Goal: Task Accomplishment & Management: Manage account settings

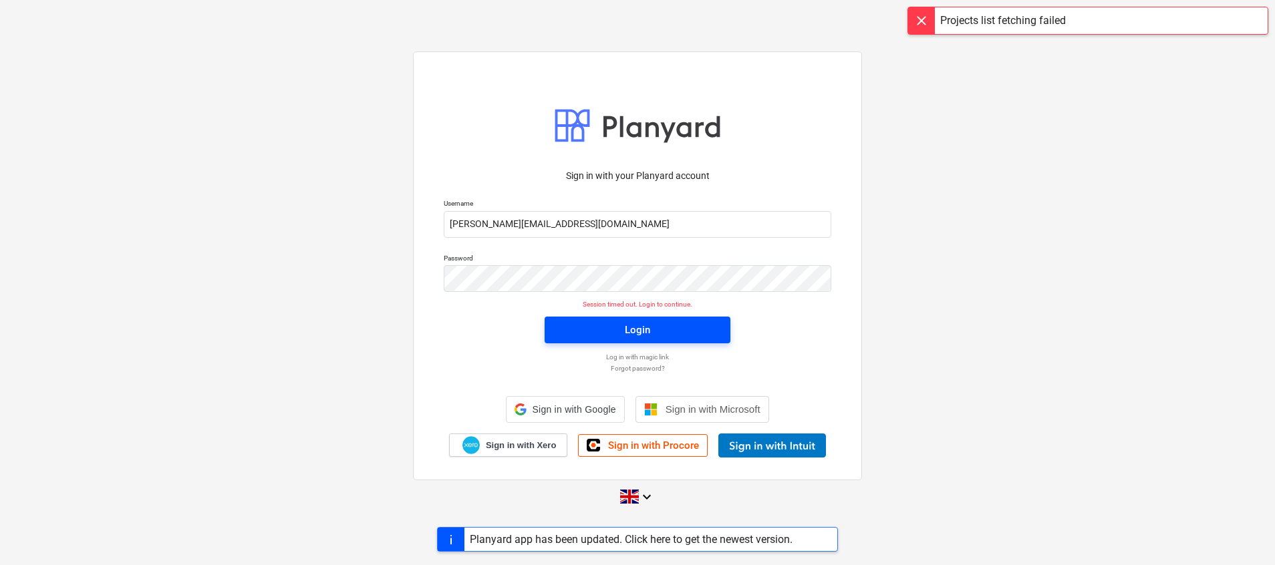
click at [612, 331] on span "Login" at bounding box center [638, 329] width 154 height 17
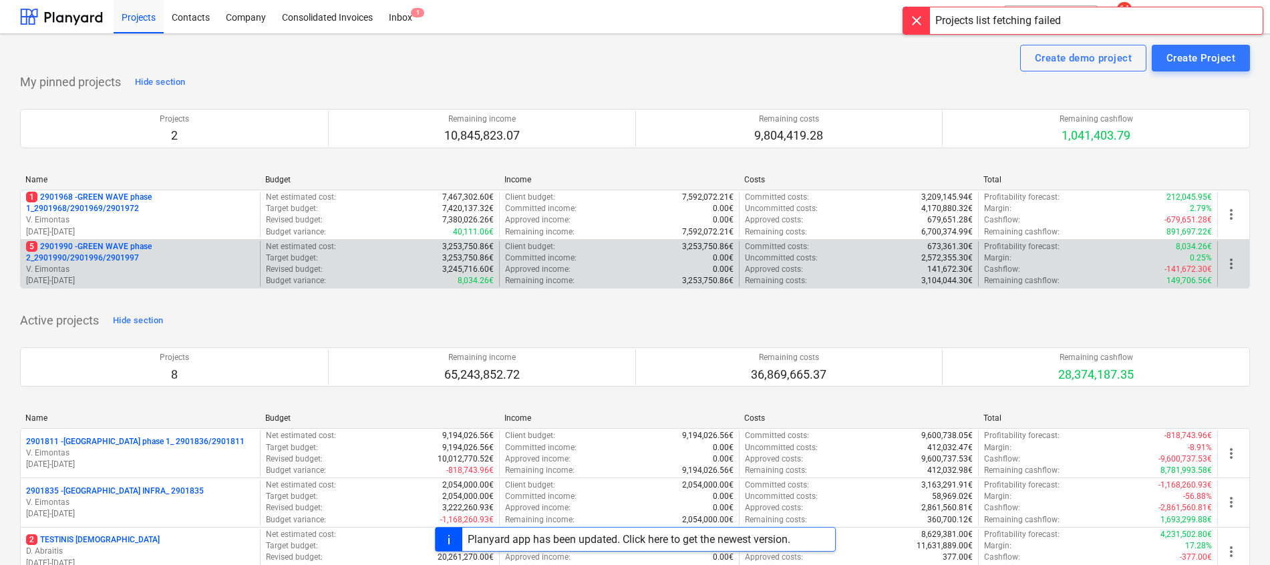
click at [112, 251] on p "5 2901990 - GREEN WAVE phase 2_2901990/2901996/2901997" at bounding box center [140, 252] width 229 height 23
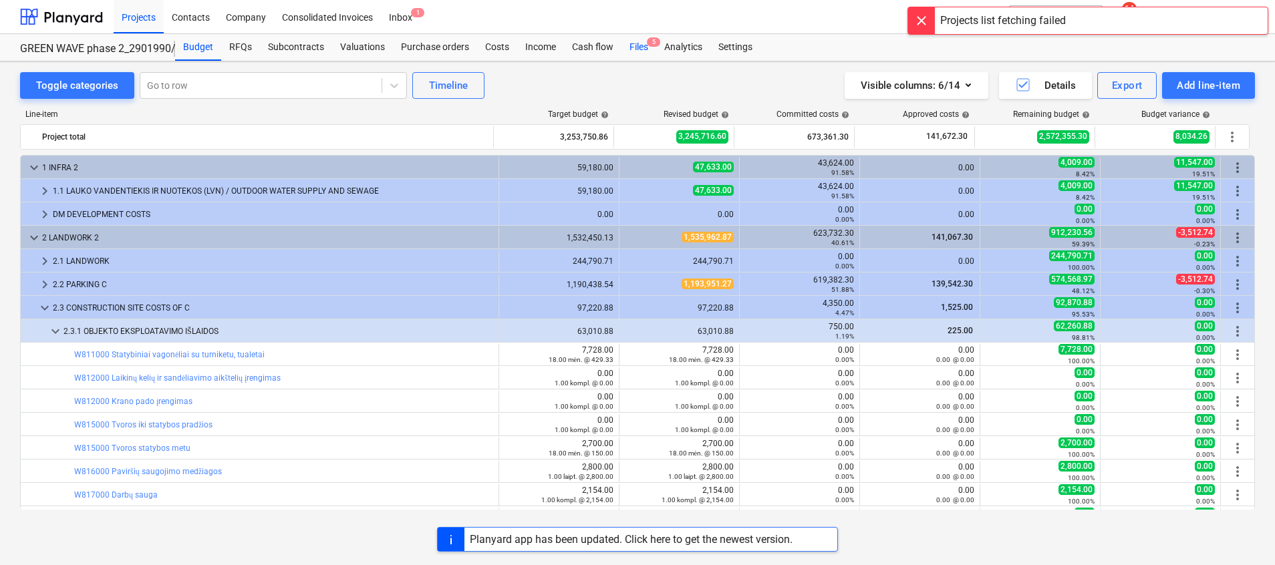
click at [638, 38] on div "Files 5" at bounding box center [639, 47] width 35 height 27
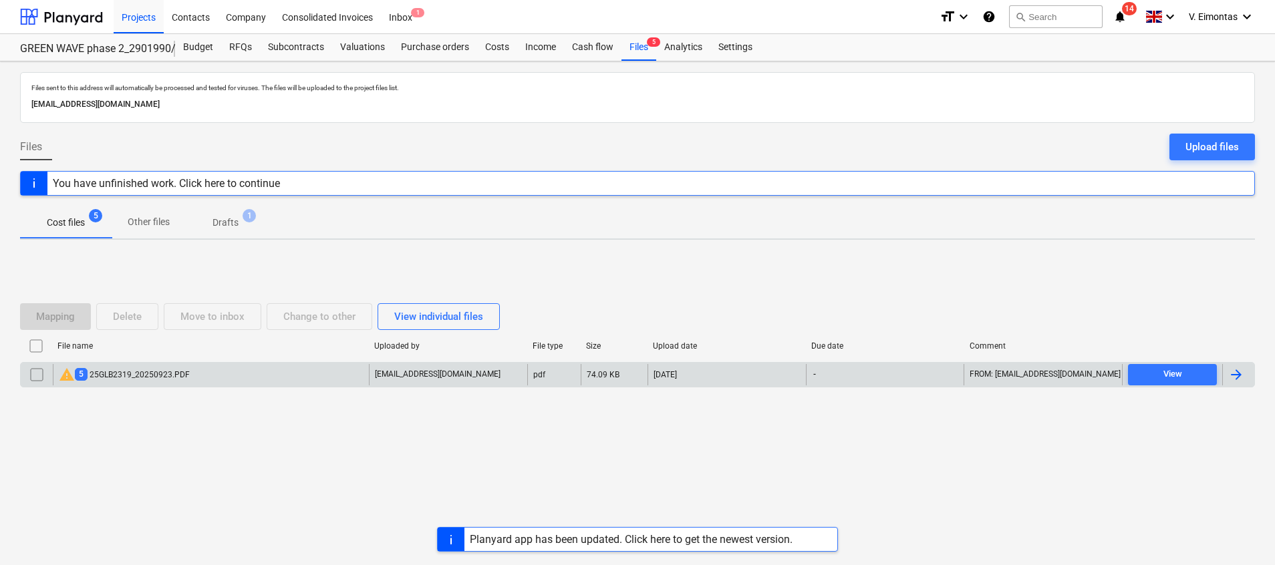
click at [135, 374] on div "warning 5 25GLB2319_20250923.PDF" at bounding box center [124, 375] width 131 height 16
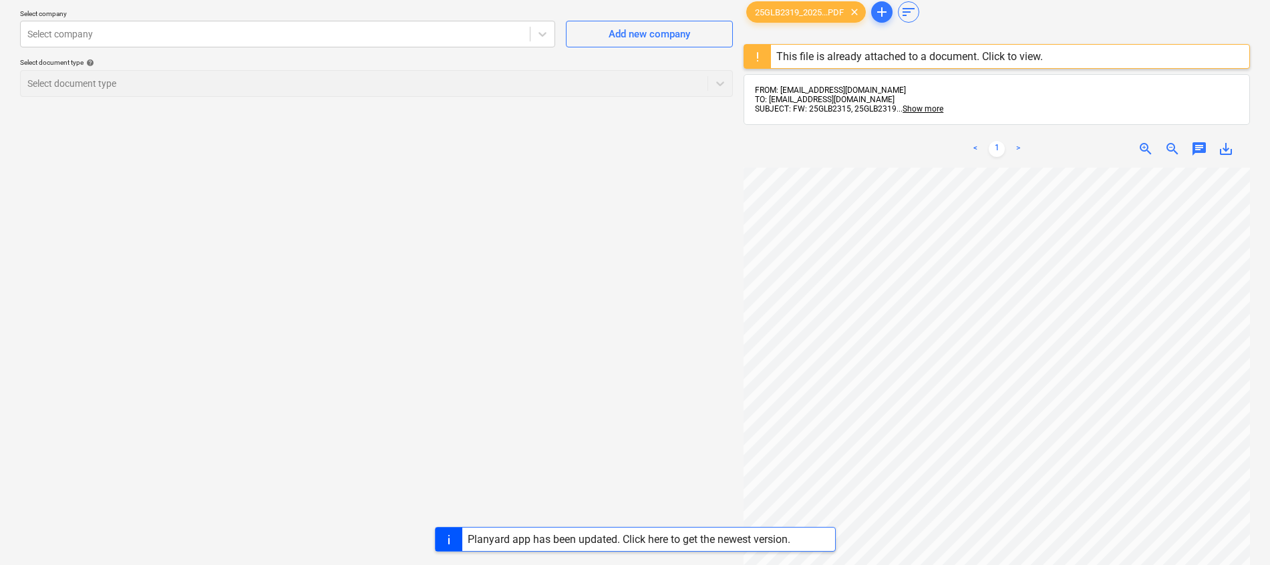
scroll to position [0, 71]
click at [1224, 146] on span "save_alt" at bounding box center [1226, 149] width 16 height 16
click at [666, 213] on div "Create new document Select company Select company Add new company Select docume…" at bounding box center [377, 334] width 724 height 734
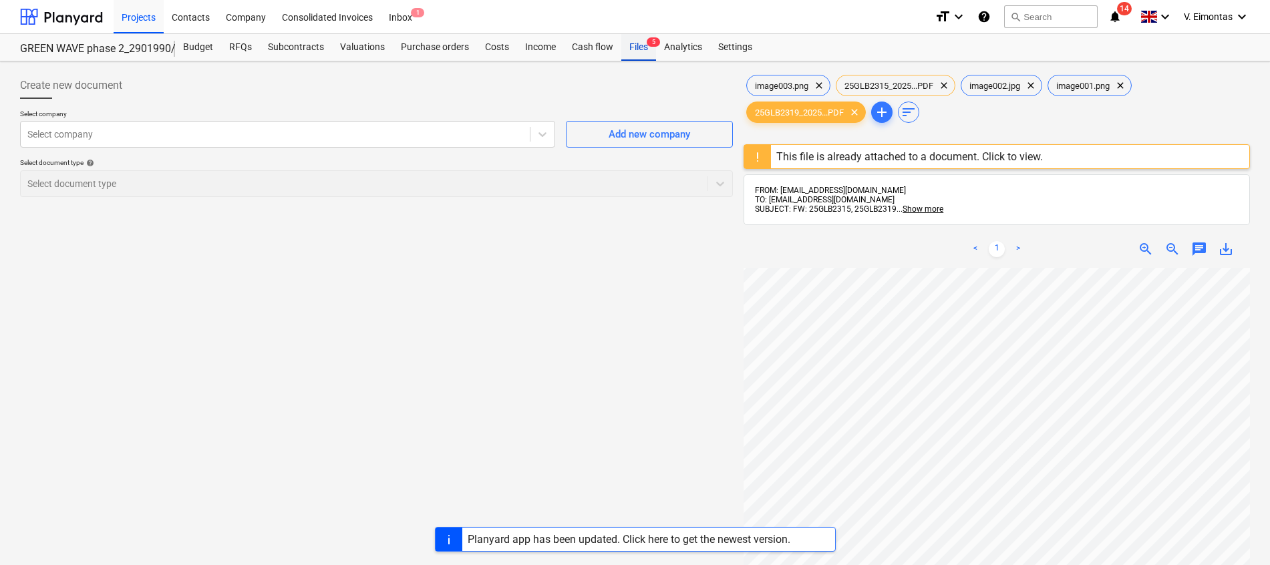
click at [641, 53] on div "Files 5" at bounding box center [639, 47] width 35 height 27
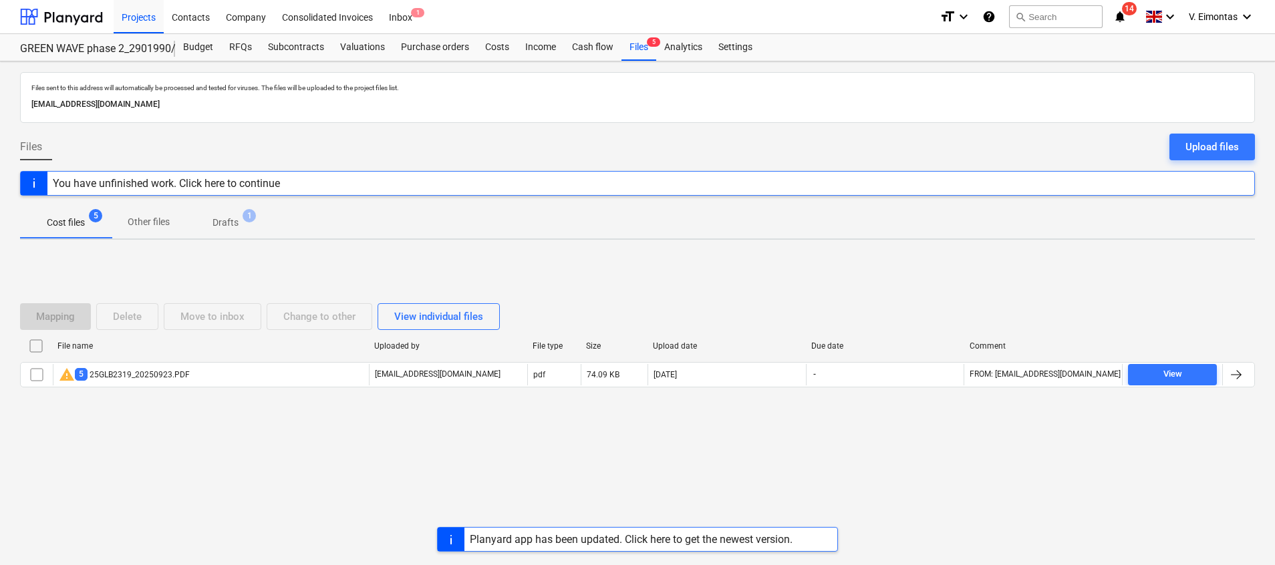
click at [35, 346] on input "checkbox" at bounding box center [35, 345] width 21 height 21
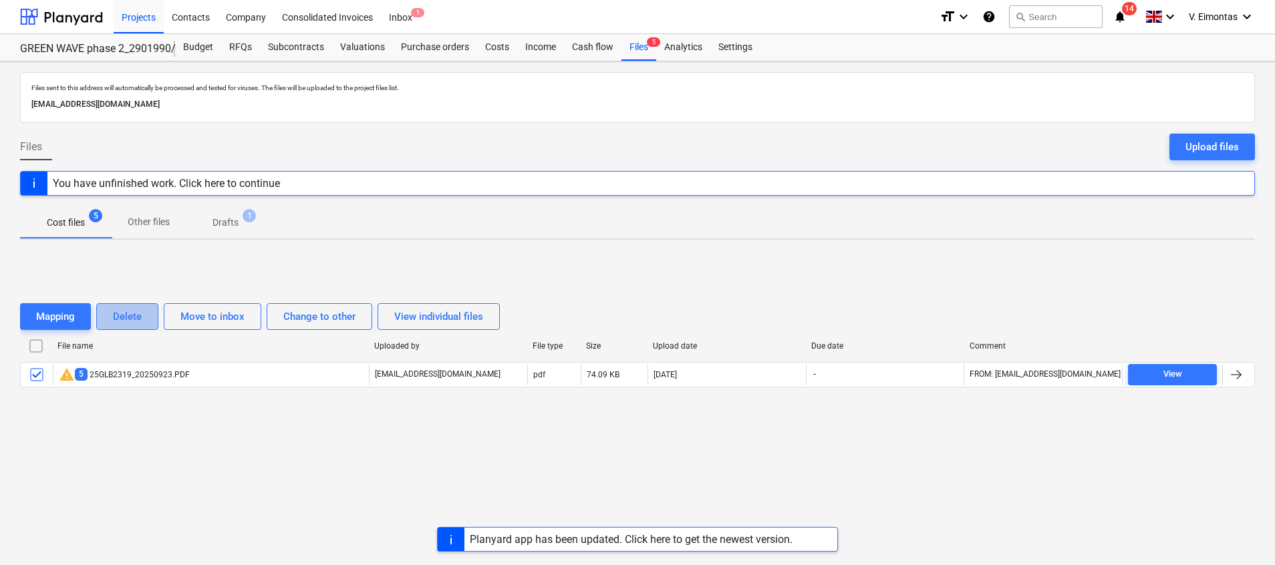
click at [133, 308] on div "Delete" at bounding box center [127, 316] width 29 height 17
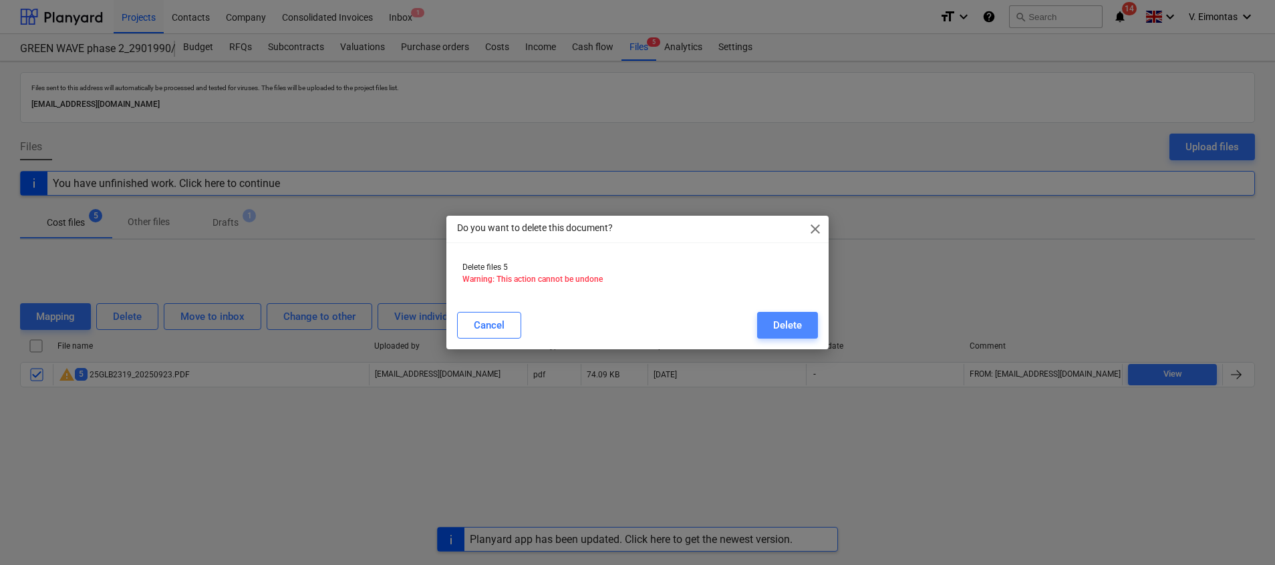
click at [772, 321] on button "Delete" at bounding box center [787, 325] width 61 height 27
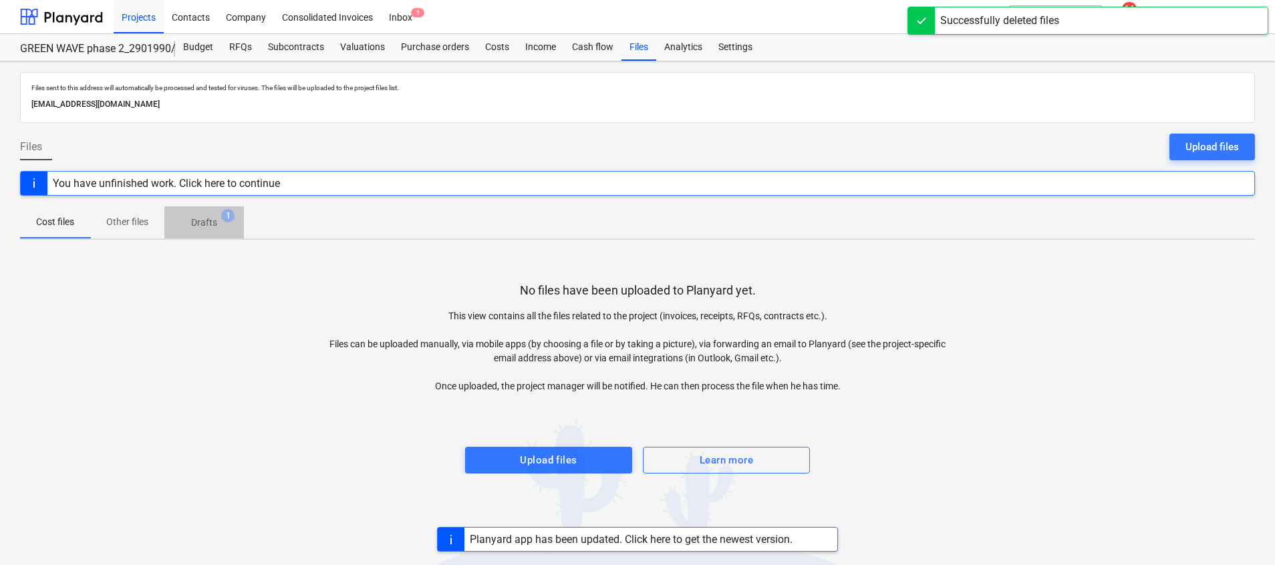
click at [206, 229] on p "Drafts" at bounding box center [204, 223] width 26 height 14
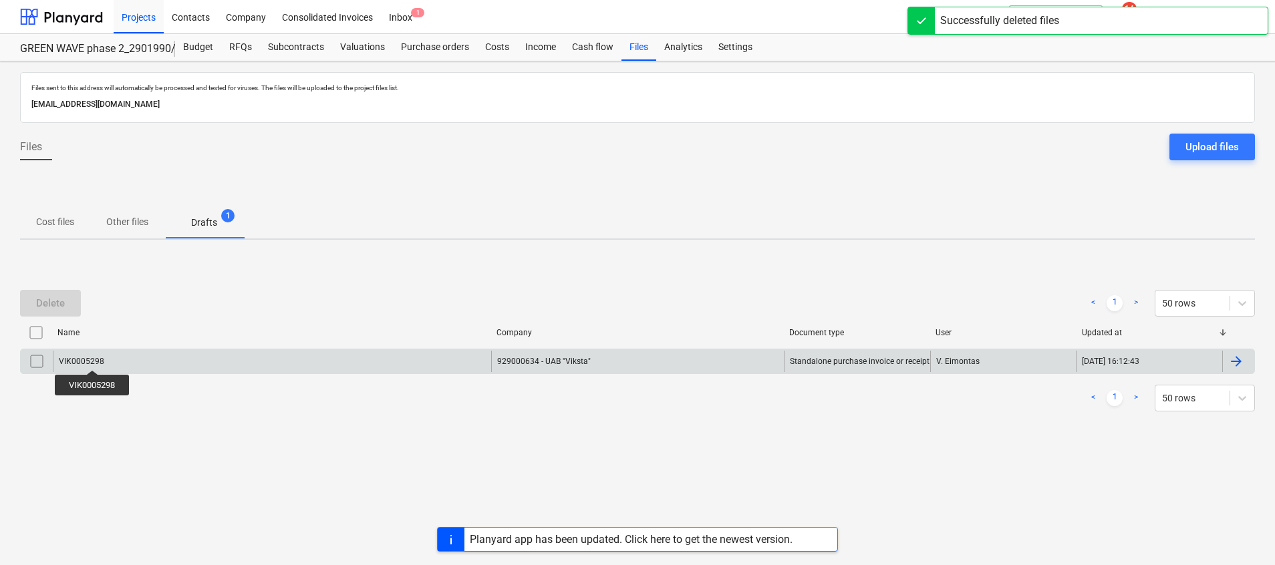
click at [93, 358] on div "VIK0005298" at bounding box center [81, 361] width 45 height 9
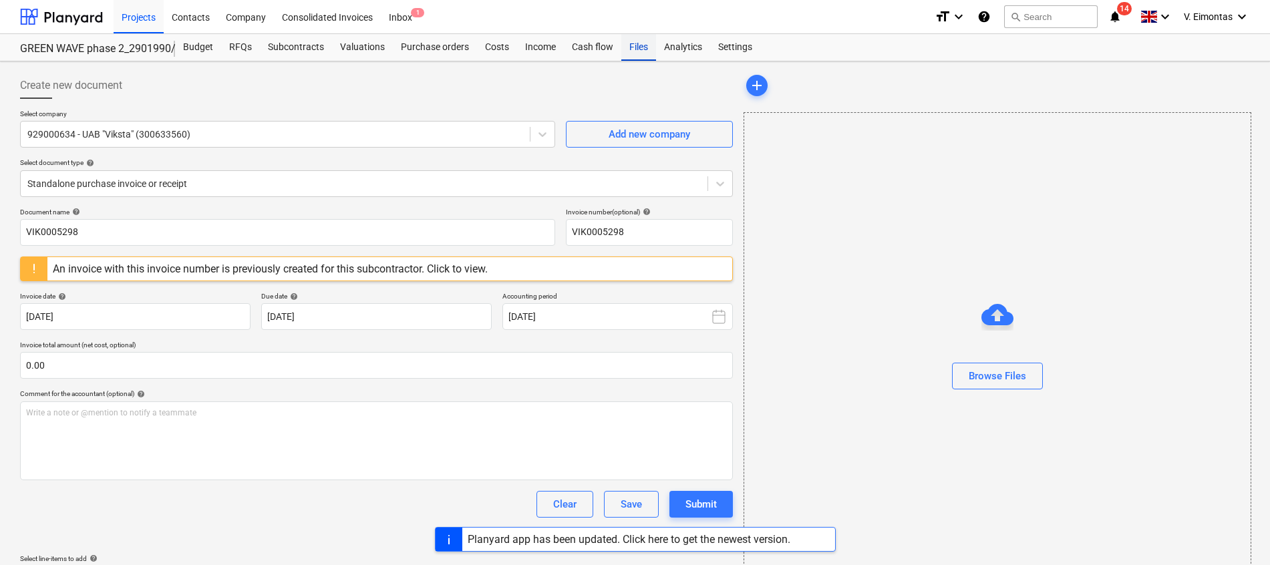
click at [634, 49] on div "Files" at bounding box center [639, 47] width 35 height 27
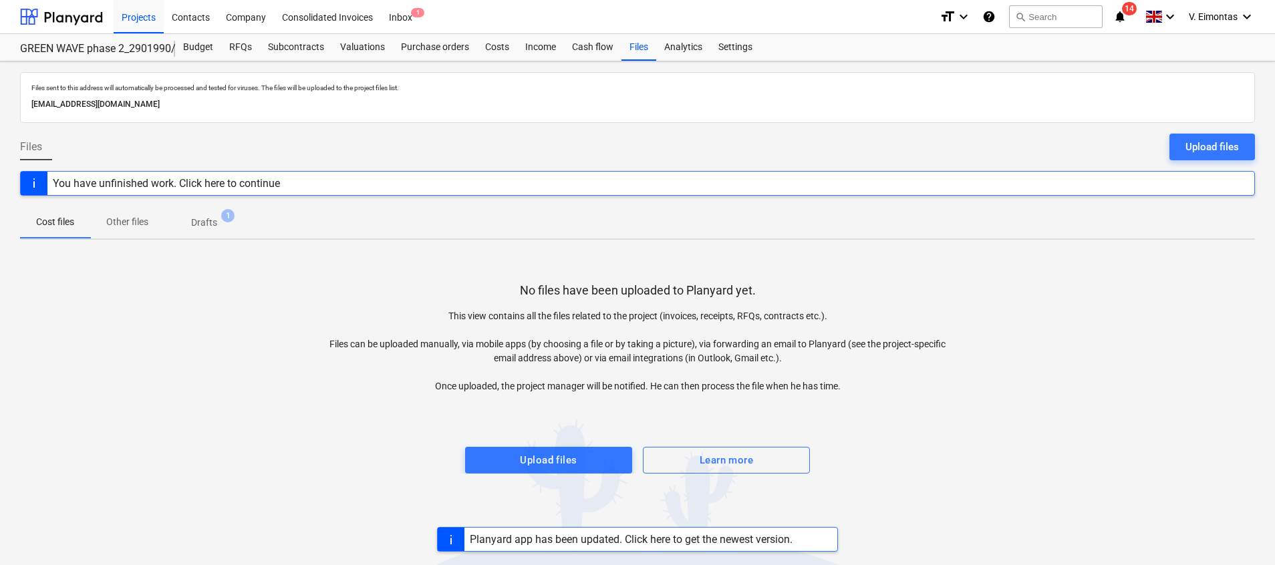
click at [185, 234] on span "Drafts 1" at bounding box center [204, 223] width 80 height 24
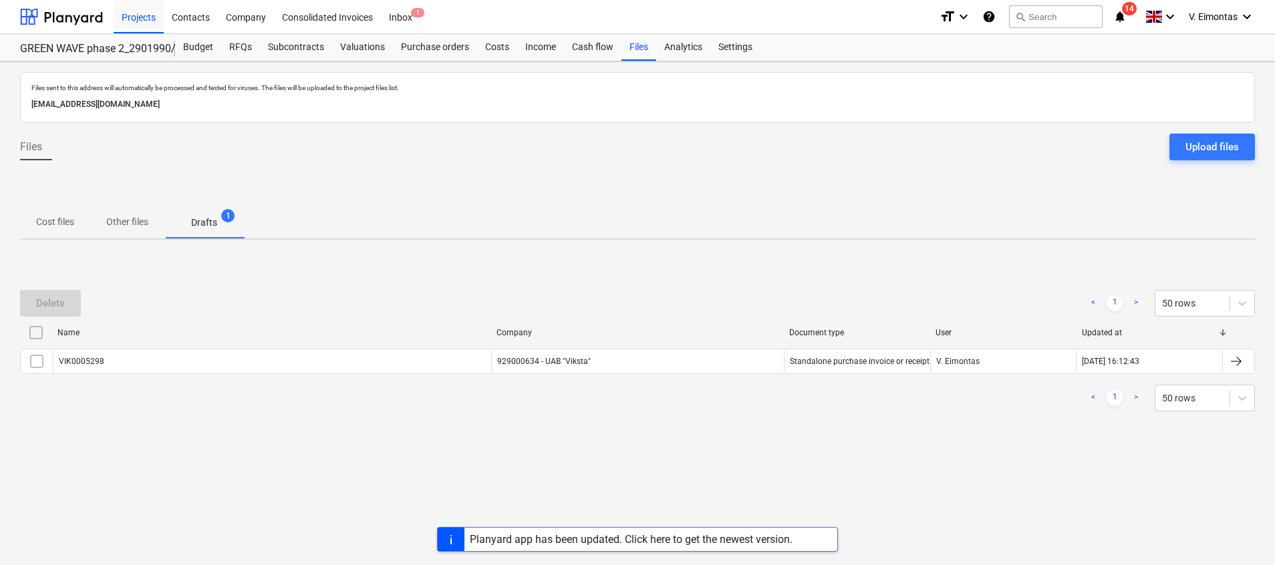
click at [37, 333] on input "checkbox" at bounding box center [35, 332] width 21 height 21
click at [53, 299] on div "Delete" at bounding box center [50, 303] width 29 height 17
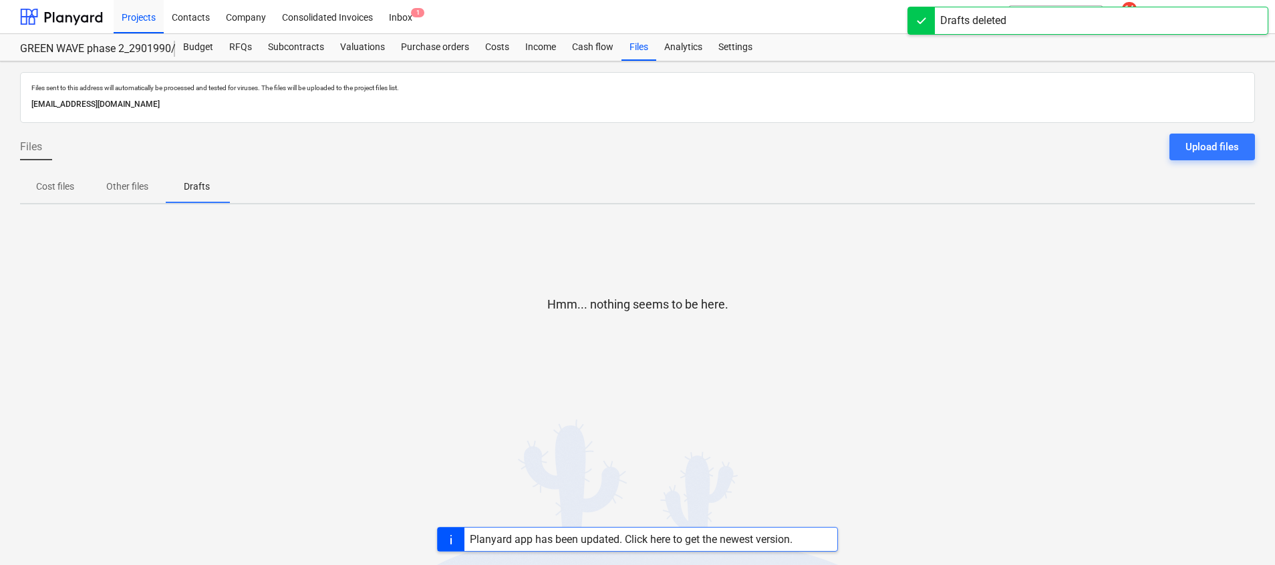
drag, startPoint x: 120, startPoint y: 15, endPoint x: 111, endPoint y: 19, distance: 10.5
click at [120, 14] on div "Projects" at bounding box center [139, 16] width 50 height 34
